Goal: Task Accomplishment & Management: Manage account settings

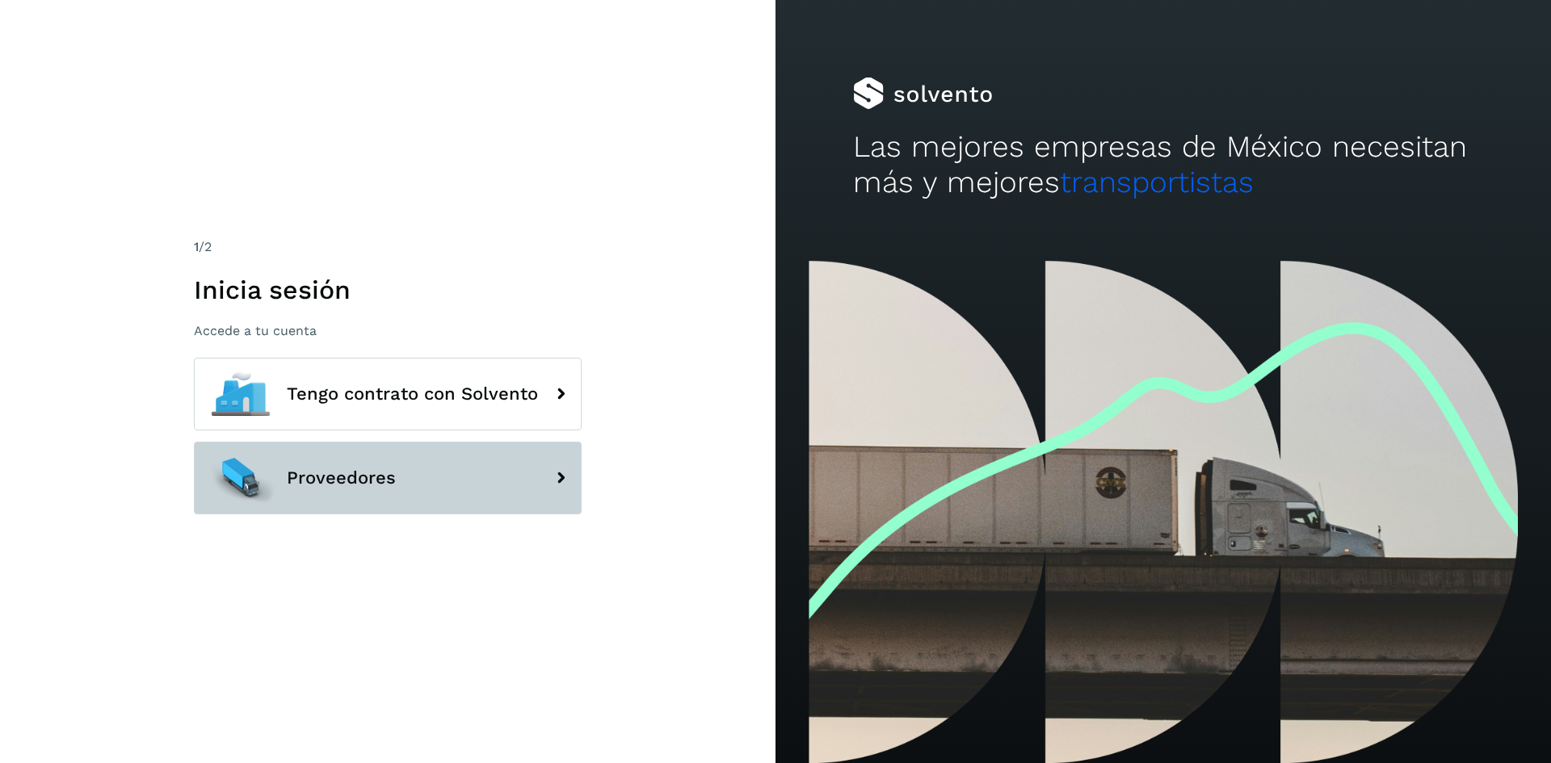
click at [309, 476] on span "Proveedores" at bounding box center [341, 477] width 109 height 19
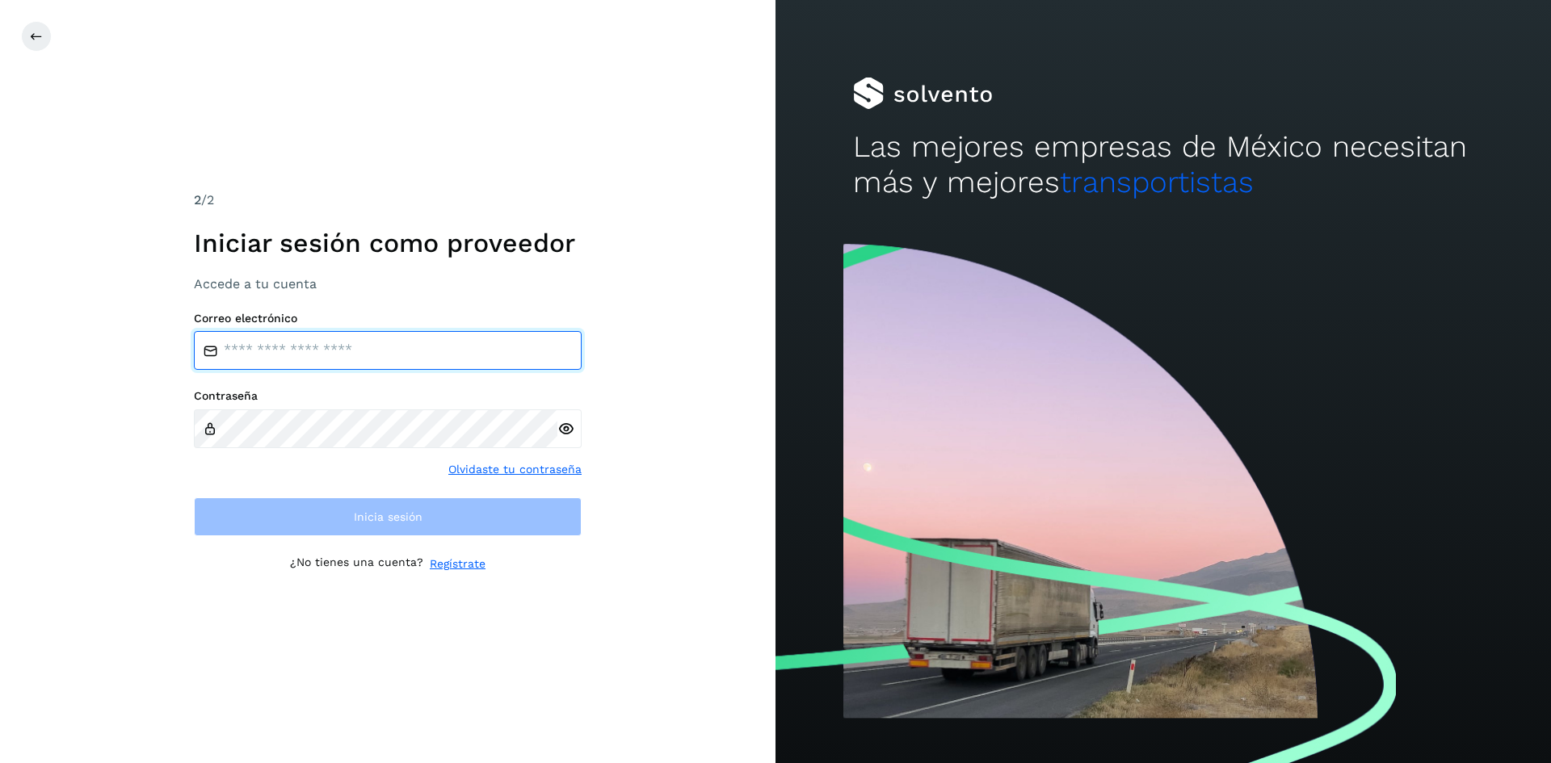
type input "**********"
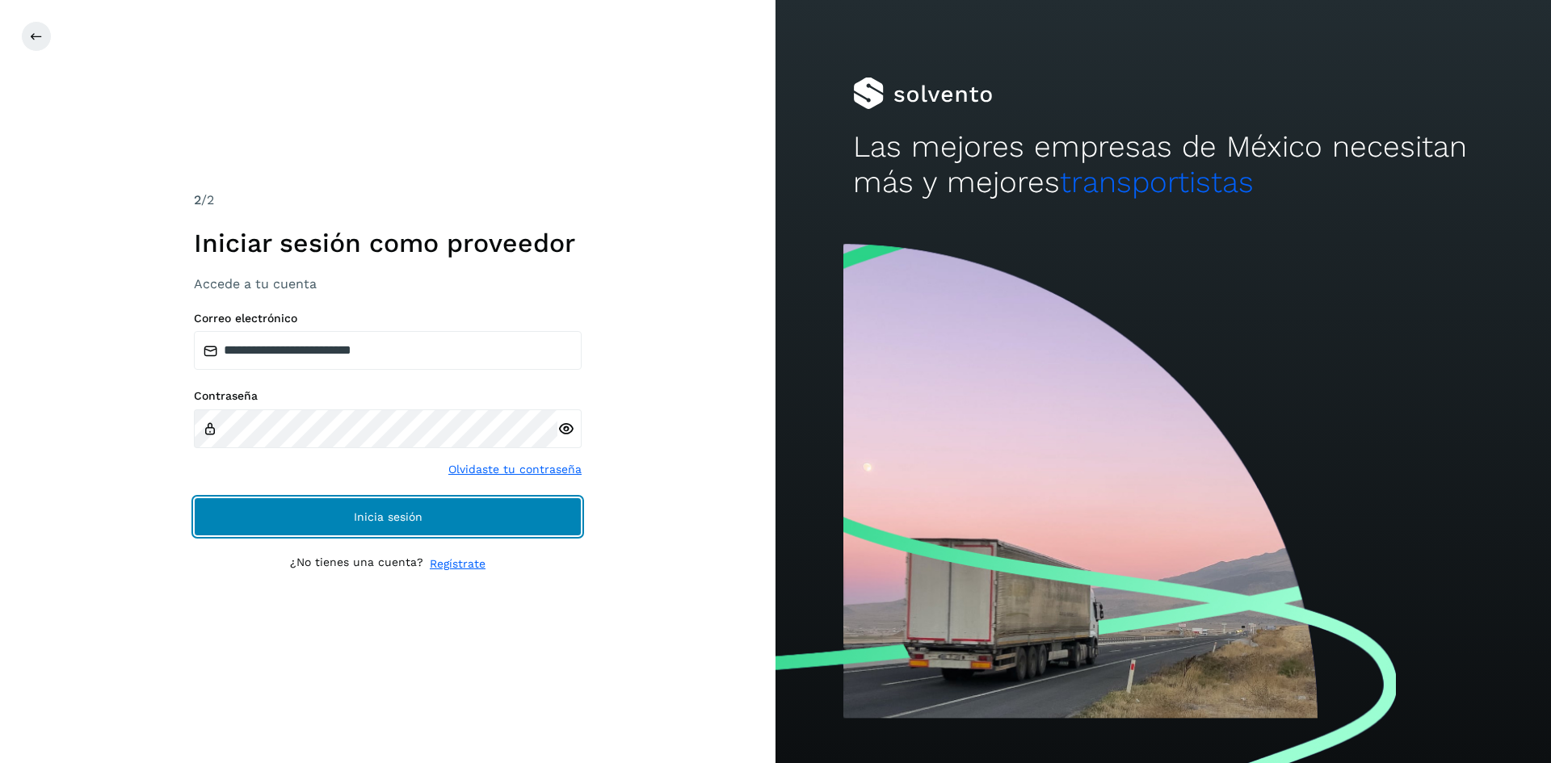
click at [353, 499] on button "Inicia sesión" at bounding box center [388, 517] width 388 height 39
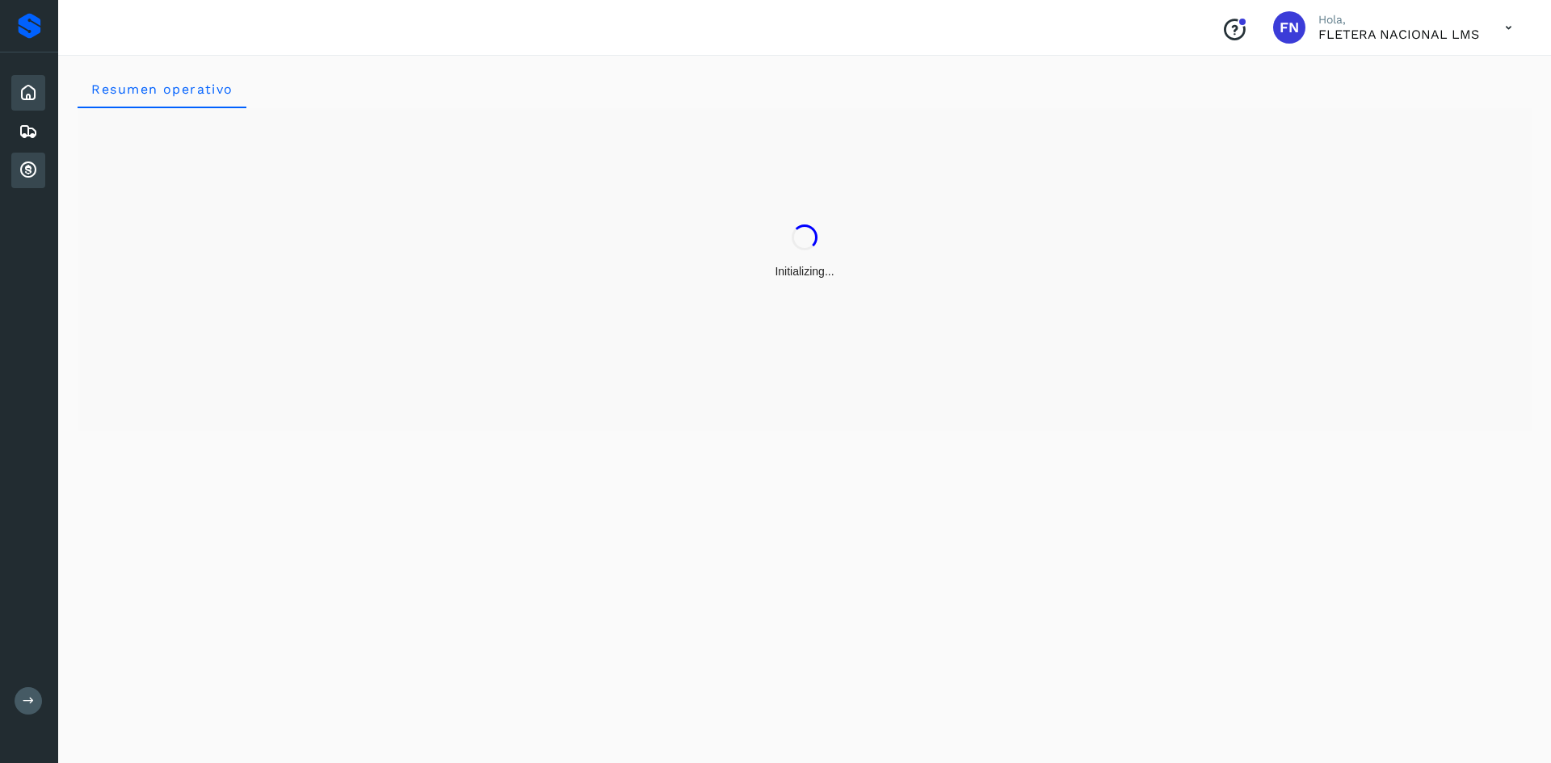
click at [32, 170] on icon at bounding box center [28, 170] width 19 height 19
